Goal: Connect with others: Connect with others

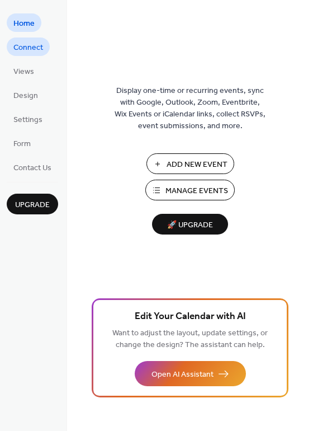
click at [11, 45] on link "Connect" at bounding box center [28, 46] width 43 height 18
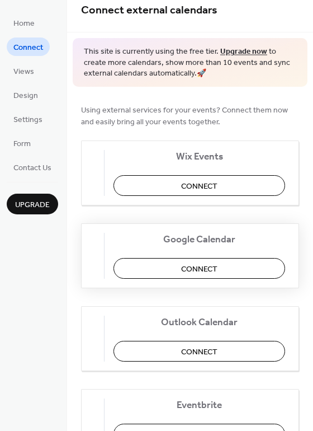
scroll to position [11, 0]
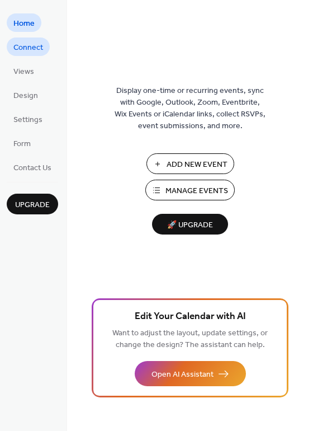
click at [46, 46] on link "Connect" at bounding box center [28, 46] width 43 height 18
